Goal: Find specific page/section: Find specific page/section

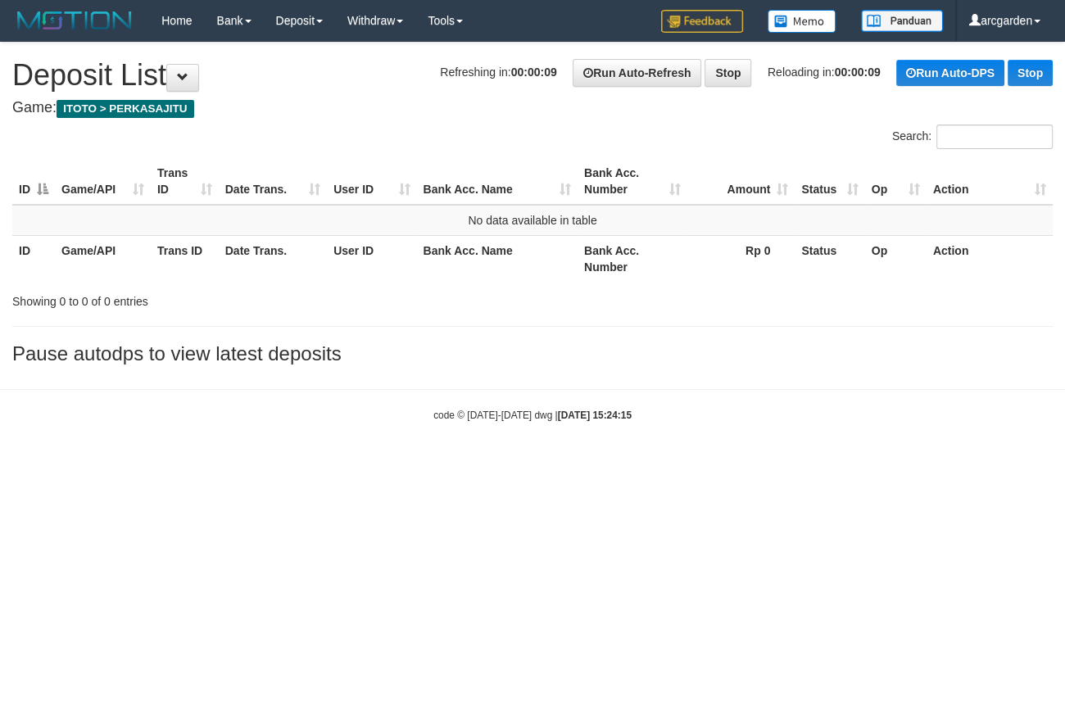
click at [801, 421] on body "Toggle navigation Home Bank Account List Load By Website Group [ITOTO] PERKASAJ…" at bounding box center [532, 232] width 1065 height 464
click at [467, 378] on body "Toggle navigation Home Bank Account List Load By Website Group [ITOTO] PERKASAJ…" at bounding box center [532, 232] width 1065 height 464
